Goal: Download file/media

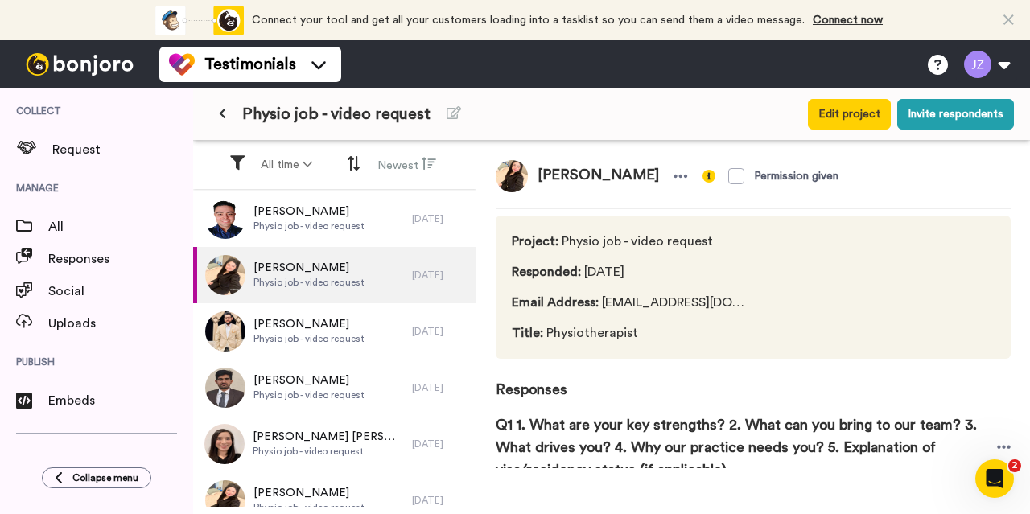
scroll to position [261, 0]
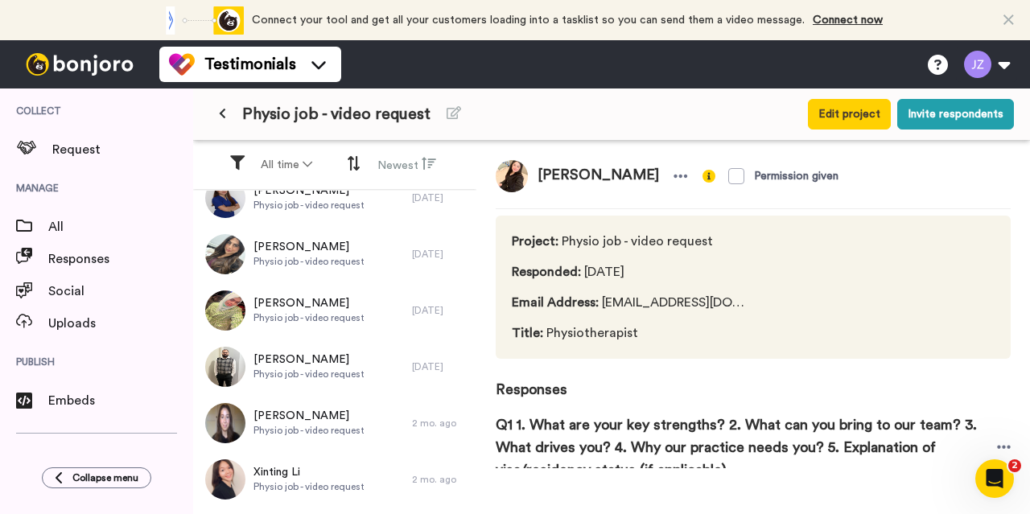
scroll to position [416, 0]
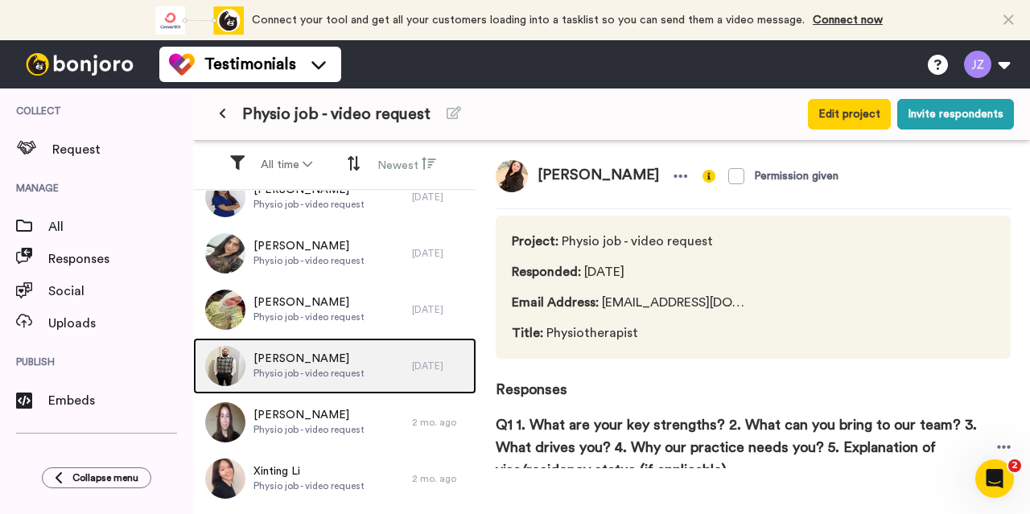
click at [312, 369] on span "Physio job - video request" at bounding box center [308, 373] width 111 height 13
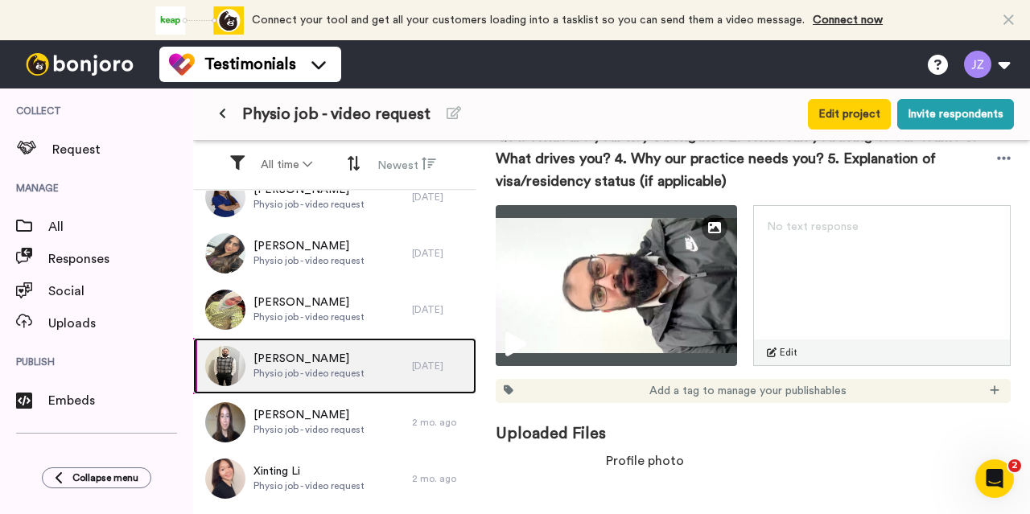
scroll to position [290, 0]
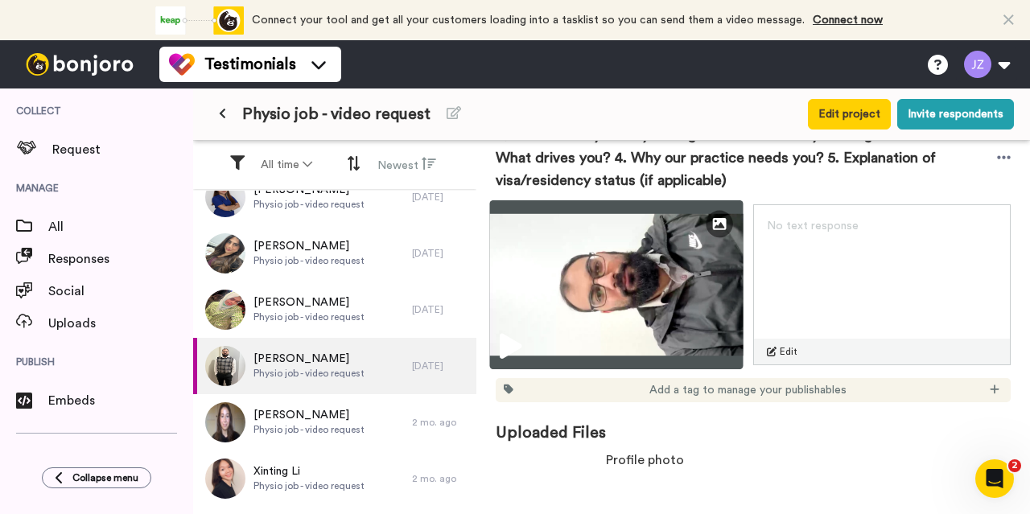
click at [612, 285] on img at bounding box center [616, 284] width 253 height 169
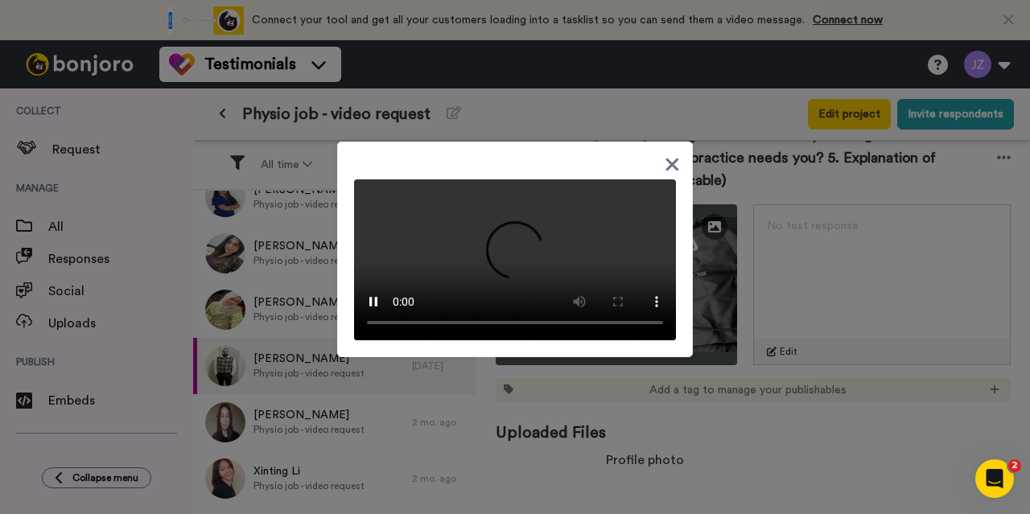
click at [665, 162] on icon at bounding box center [672, 165] width 15 height 20
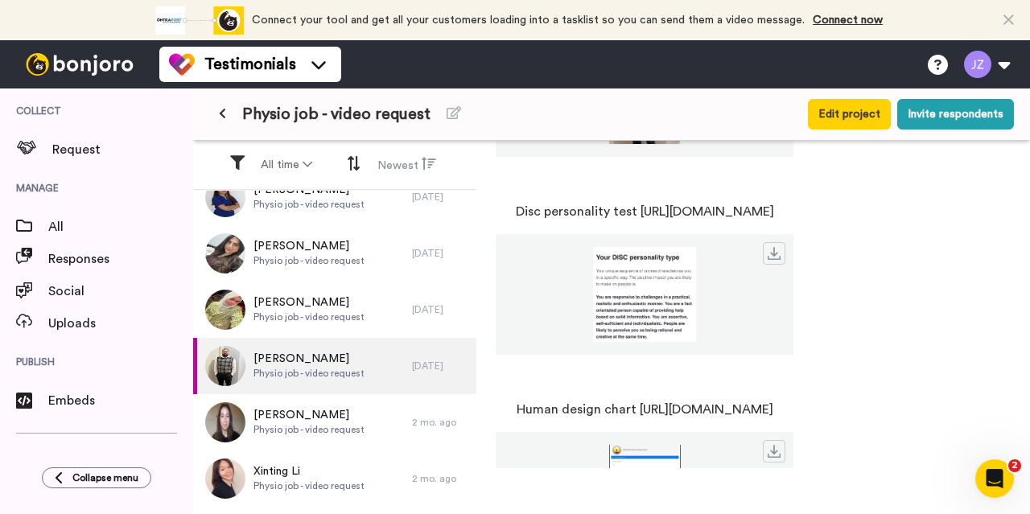
scroll to position [846, 0]
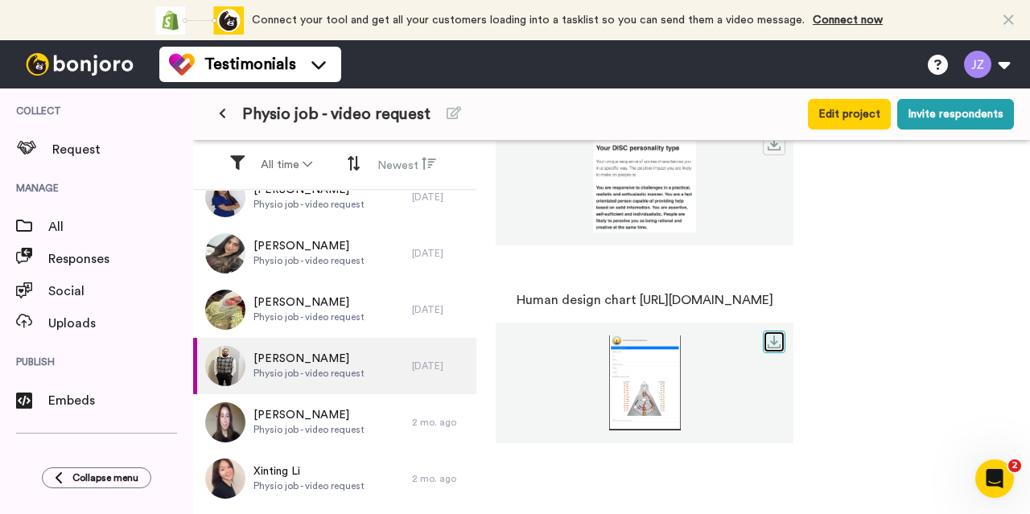
click at [781, 339] on icon at bounding box center [774, 342] width 13 height 13
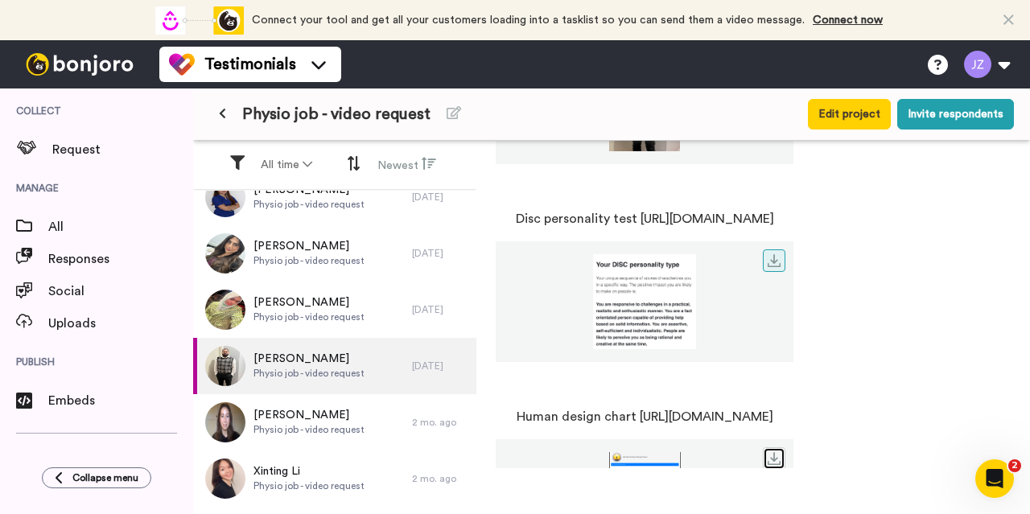
scroll to position [724, 0]
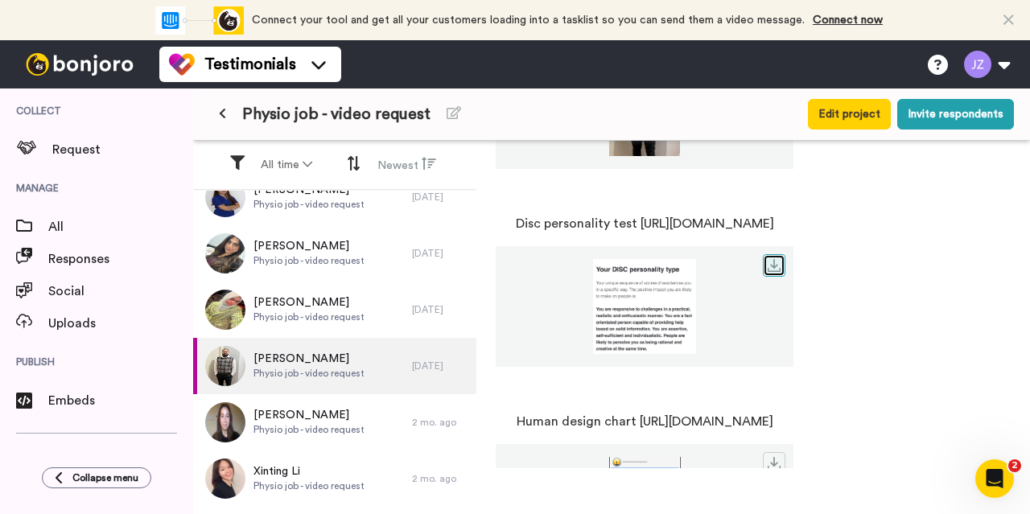
click at [781, 265] on icon at bounding box center [774, 265] width 13 height 13
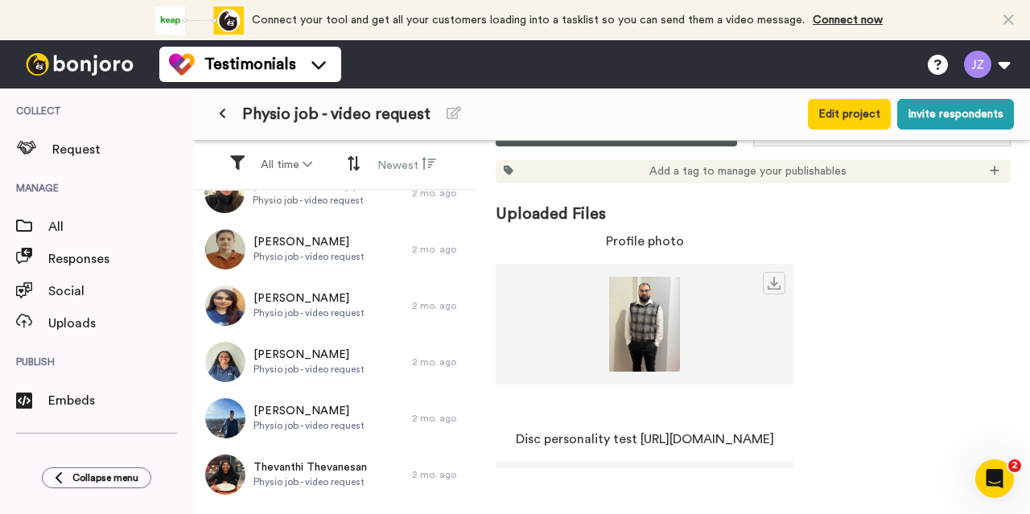
scroll to position [0, 0]
